Goal: Communication & Community: Answer question/provide support

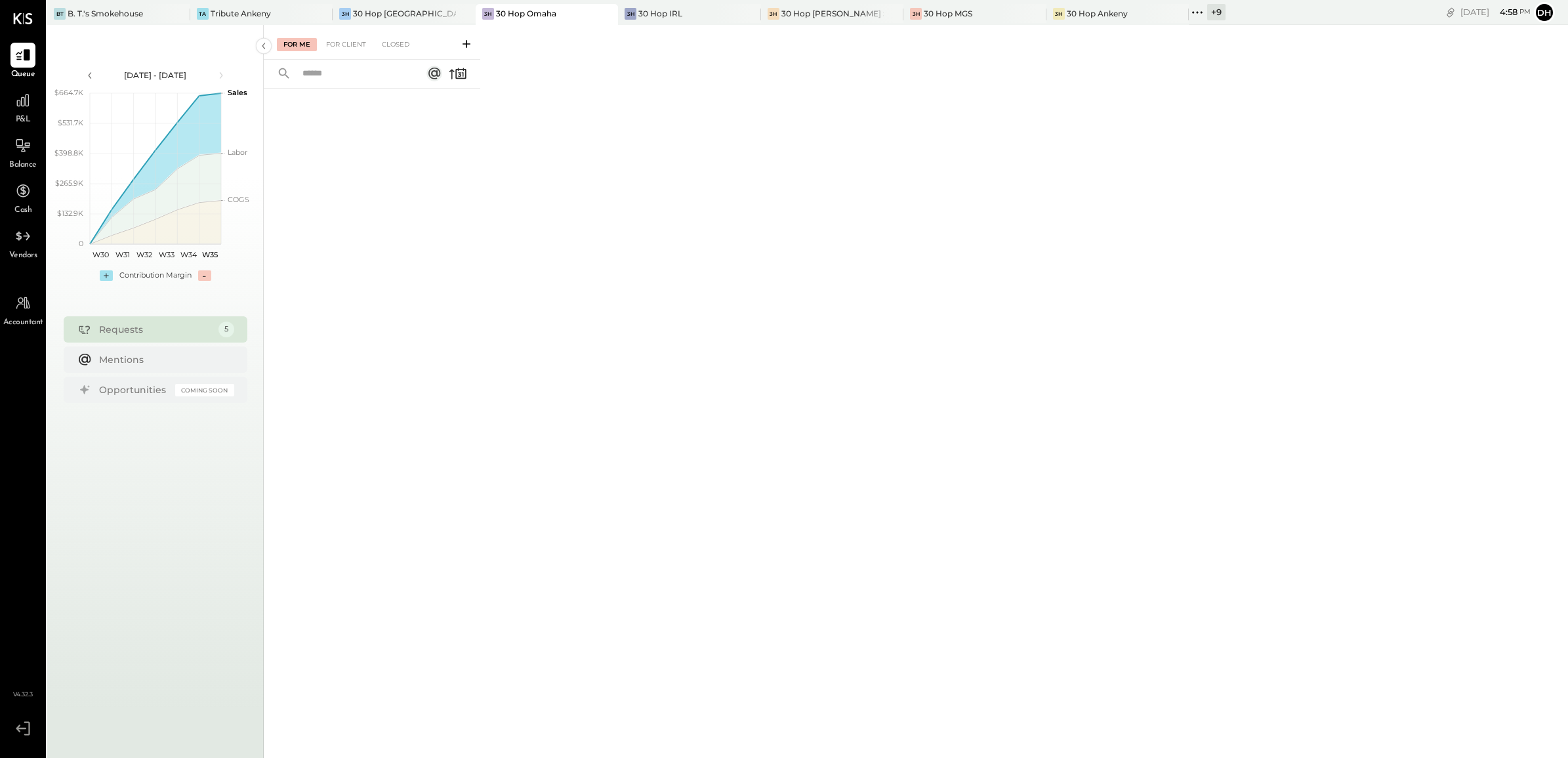
drag, startPoint x: 512, startPoint y: 241, endPoint x: 488, endPoint y: 8, distance: 234.2
click at [512, 241] on div "For Me For Client Closed" at bounding box center [916, 389] width 1305 height 729
click at [466, 34] on div "For Me For Client Closed" at bounding box center [372, 42] width 217 height 35
click at [466, 37] on icon at bounding box center [466, 43] width 13 height 13
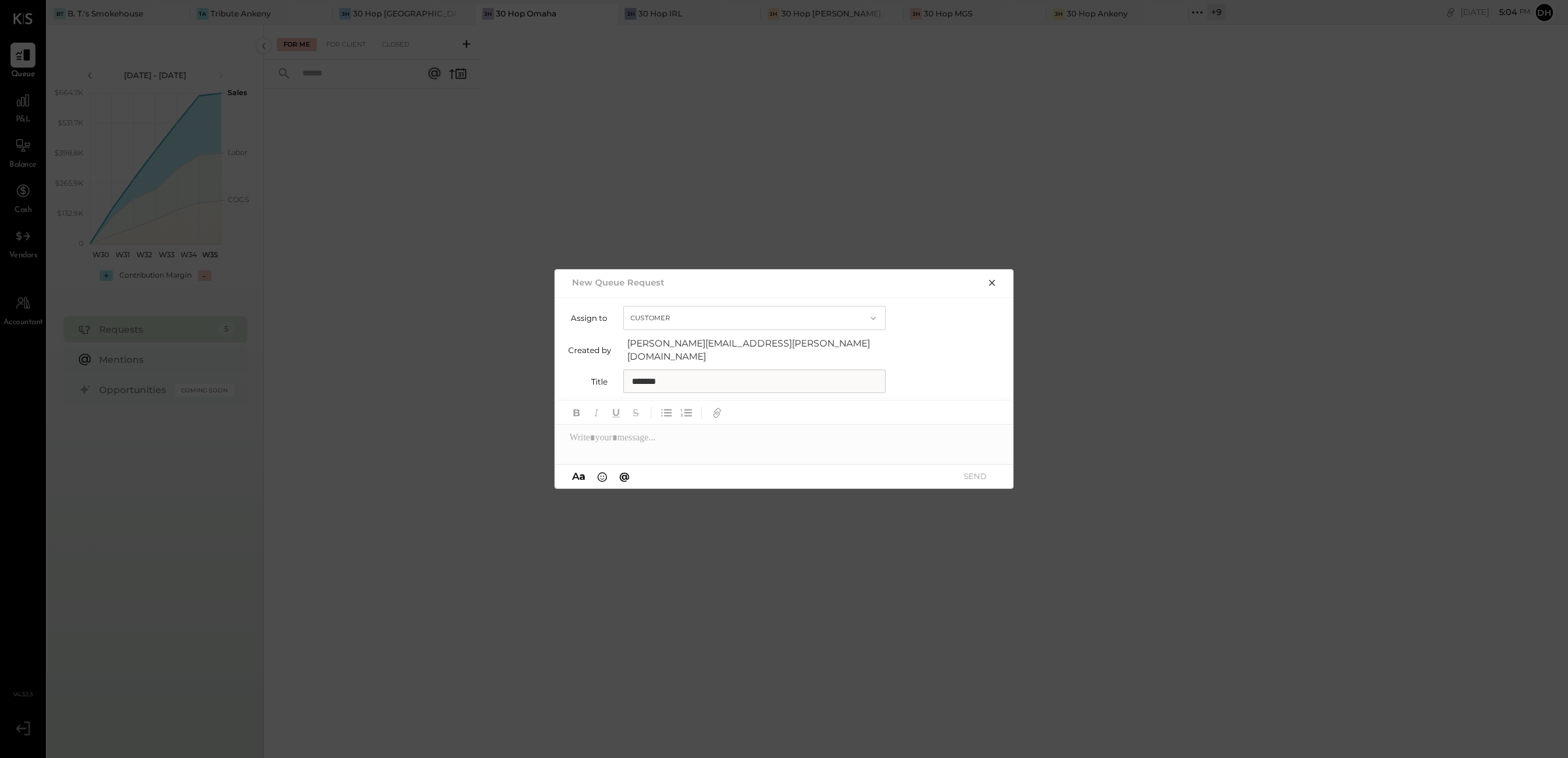
drag, startPoint x: 690, startPoint y: 378, endPoint x: 407, endPoint y: 343, distance: 285.2
click at [407, 343] on div "New Queue Request Assign to Customer Created by [PERSON_NAME][EMAIL_ADDRESS][PE…" at bounding box center [784, 379] width 1568 height 758
type input "**********"
click at [618, 431] on div at bounding box center [785, 437] width 459 height 26
click at [988, 435] on icon at bounding box center [986, 439] width 10 height 10
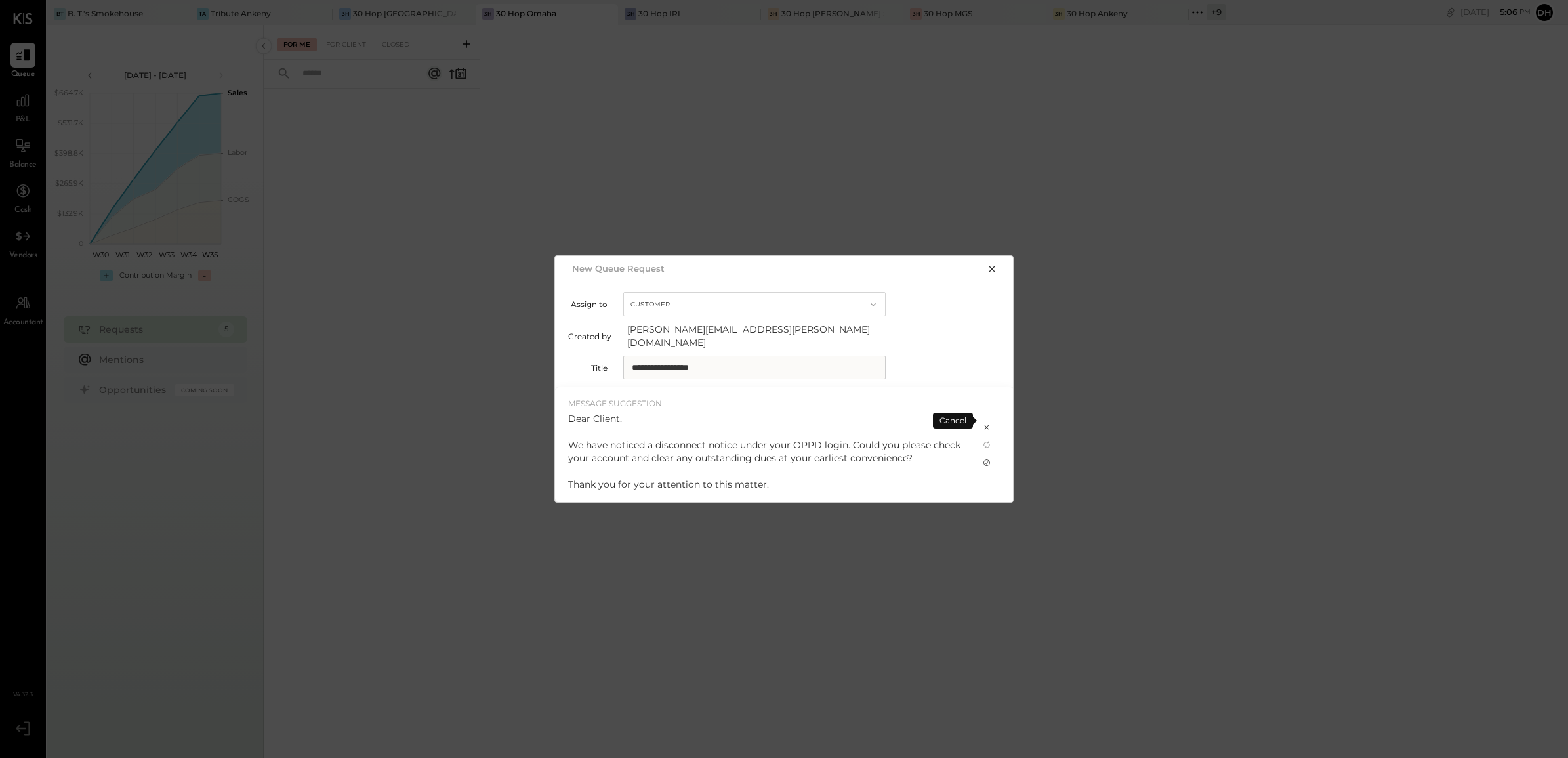
click at [986, 457] on icon at bounding box center [986, 462] width 10 height 10
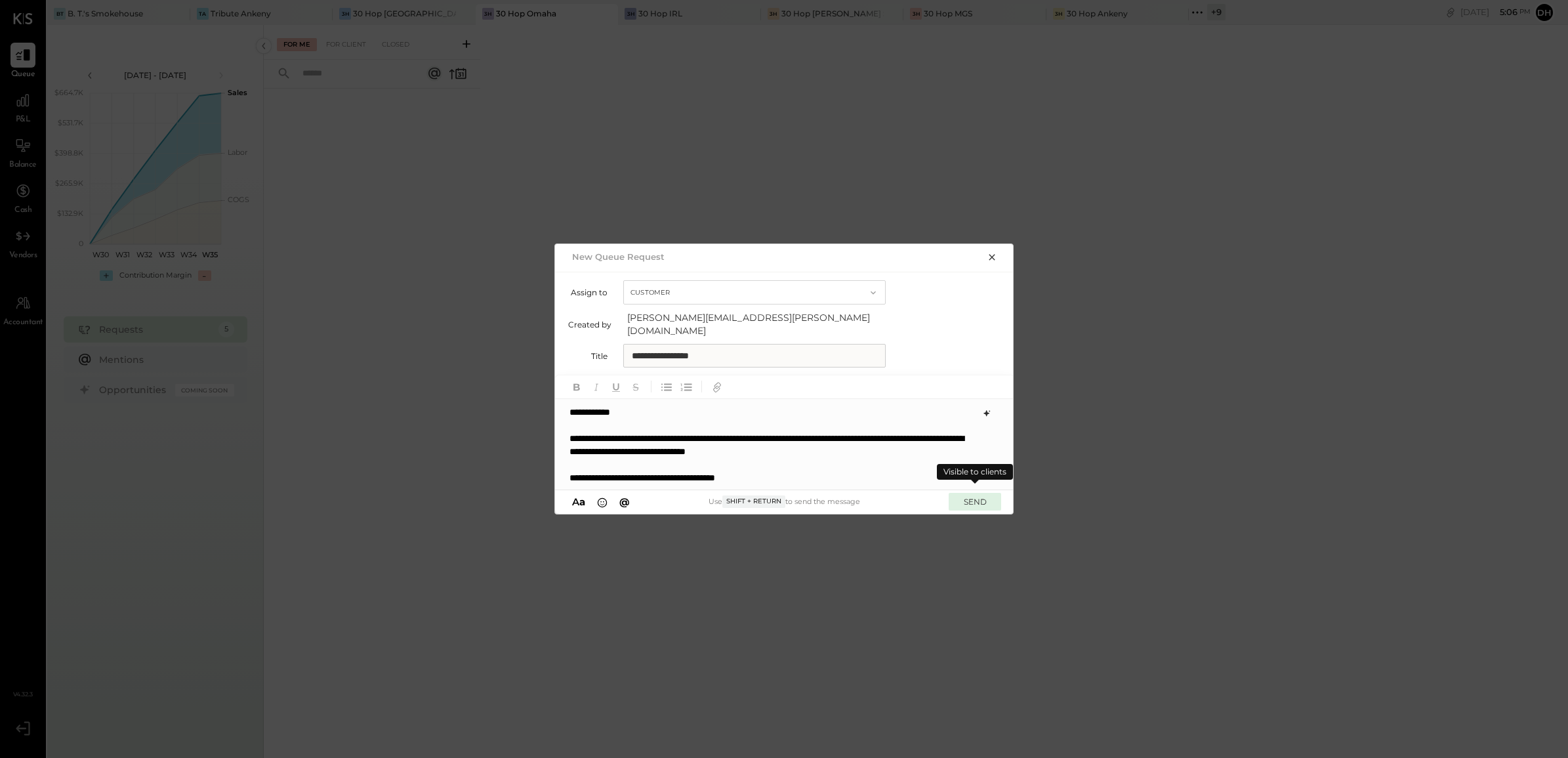
click at [991, 492] on button "SEND" at bounding box center [974, 501] width 52 height 18
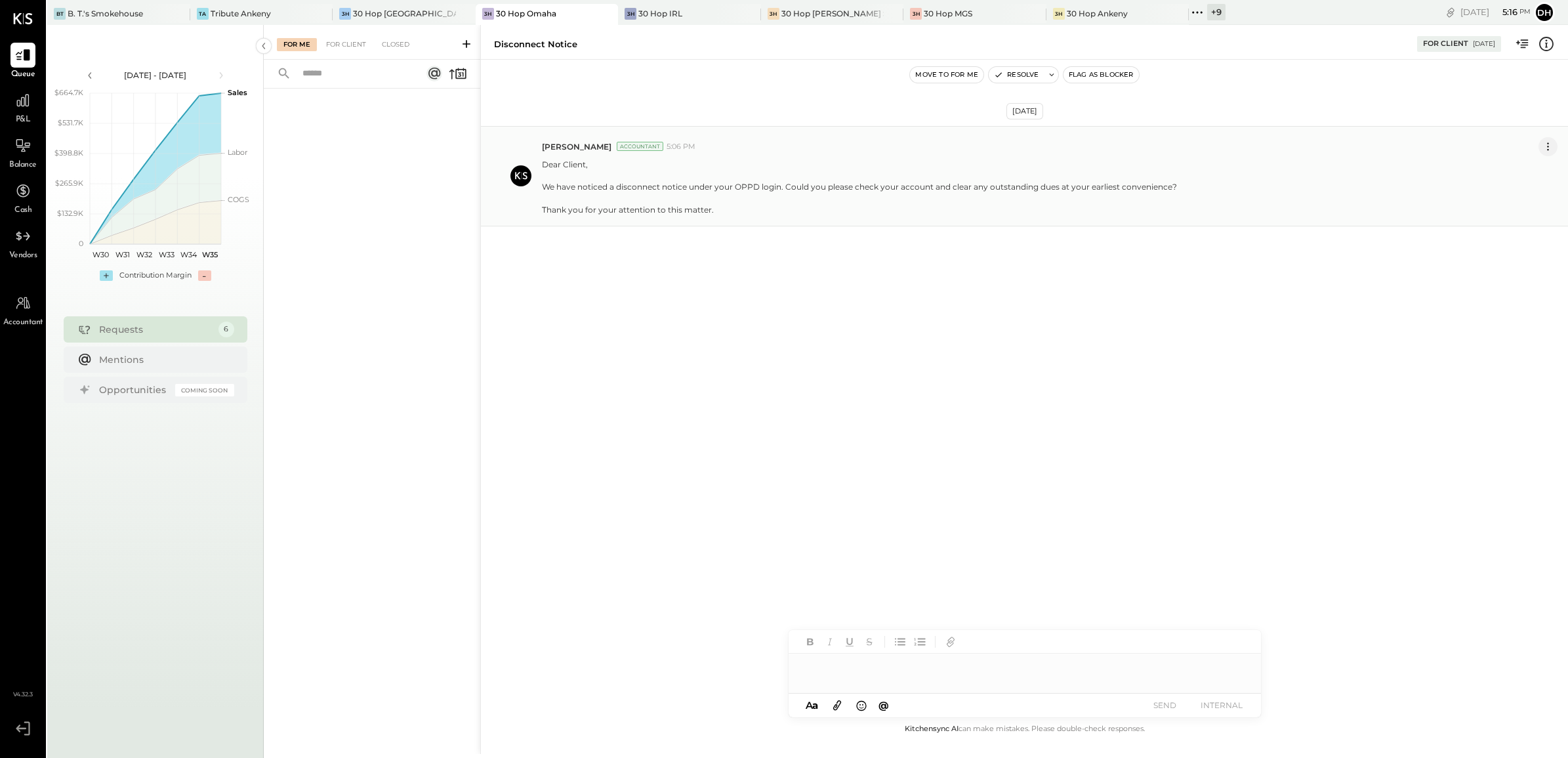
click at [1548, 152] on icon at bounding box center [1548, 147] width 14 height 14
click at [1497, 165] on button "Edit Message" at bounding box center [1513, 169] width 89 height 21
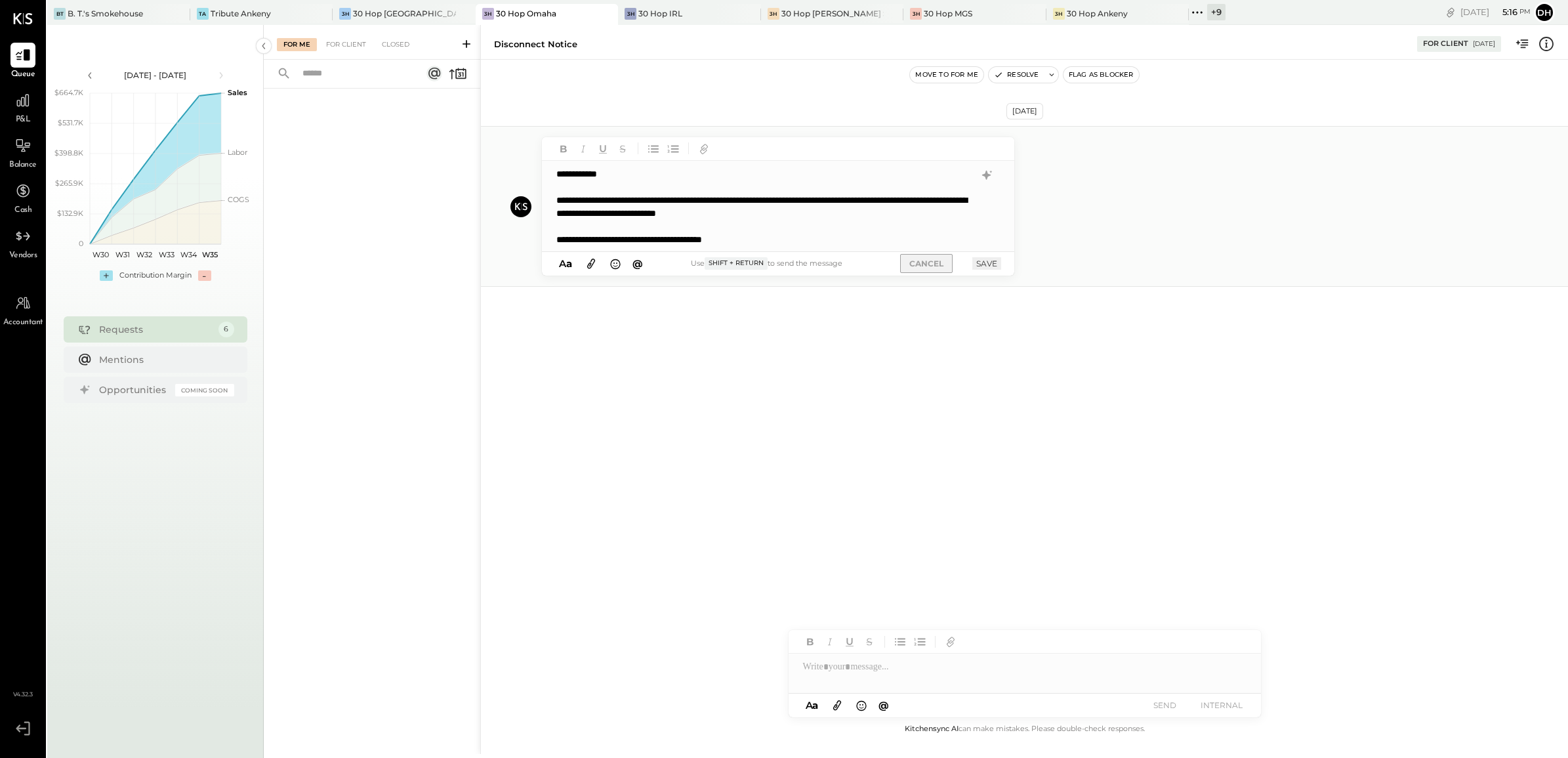
click at [943, 263] on button "CANCEL" at bounding box center [926, 263] width 52 height 19
